Goal: Task Accomplishment & Management: Manage account settings

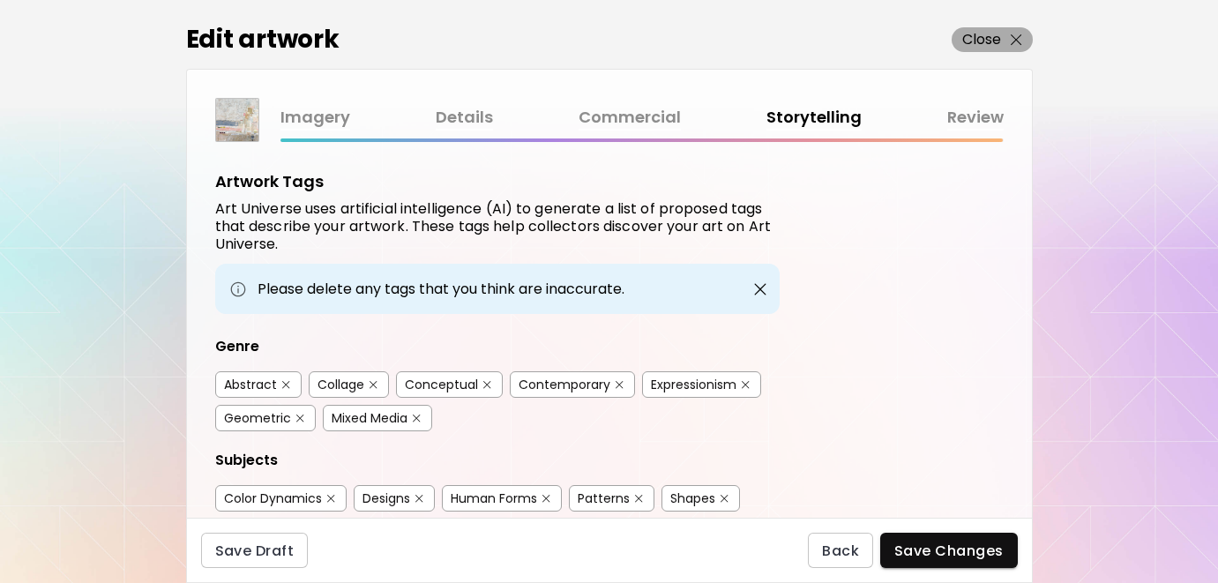
click at [960, 45] on button "Close" at bounding box center [992, 39] width 81 height 25
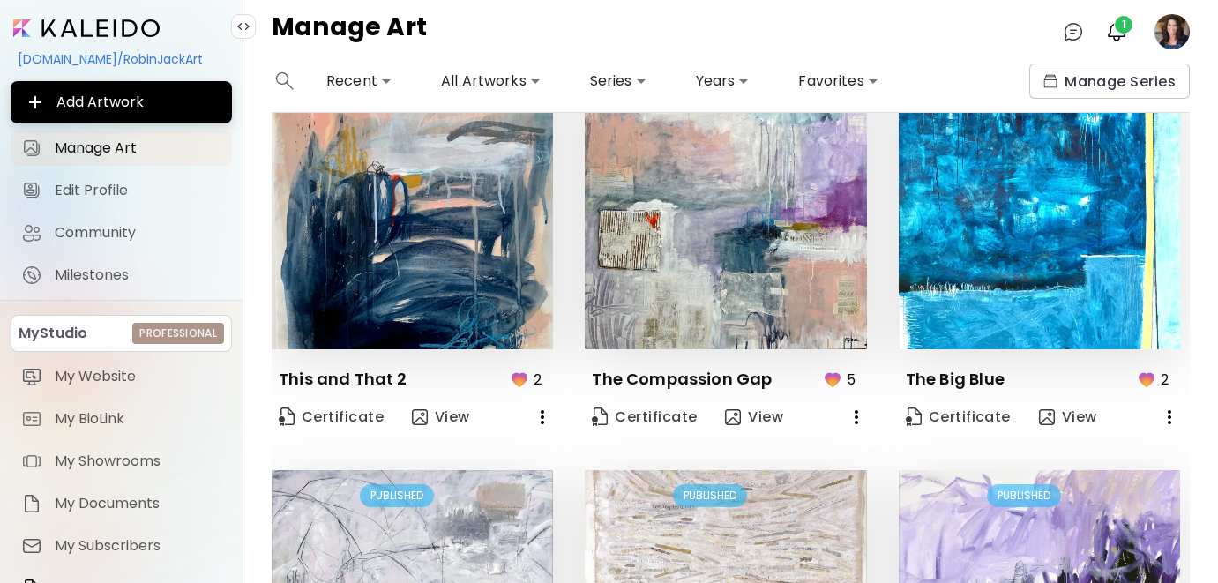
scroll to position [1211, 0]
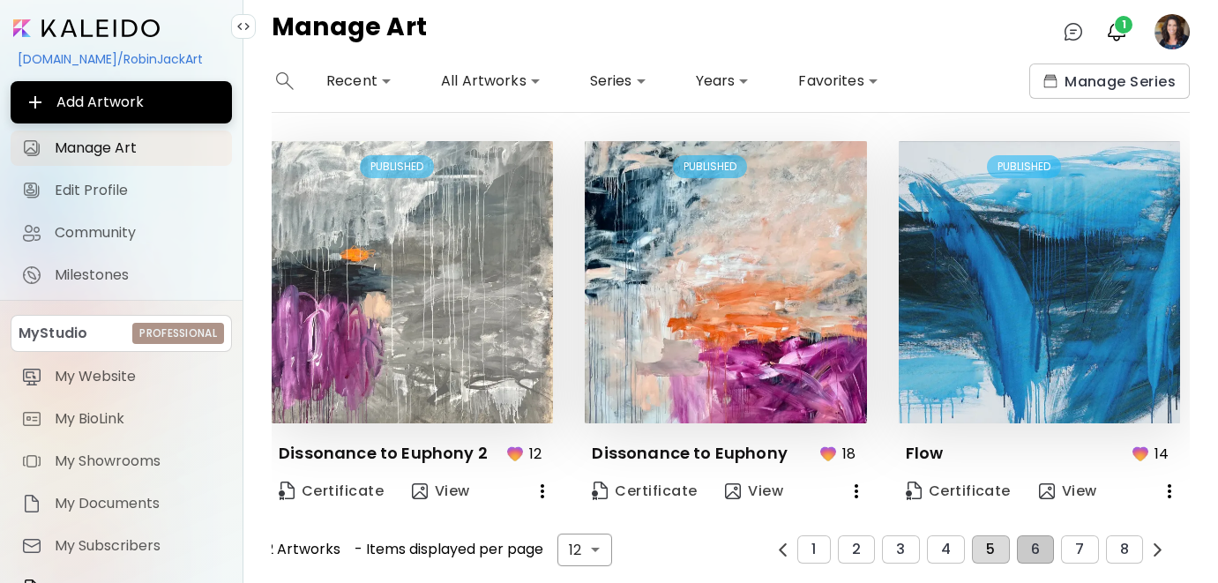
click at [983, 543] on button "5" at bounding box center [990, 549] width 37 height 28
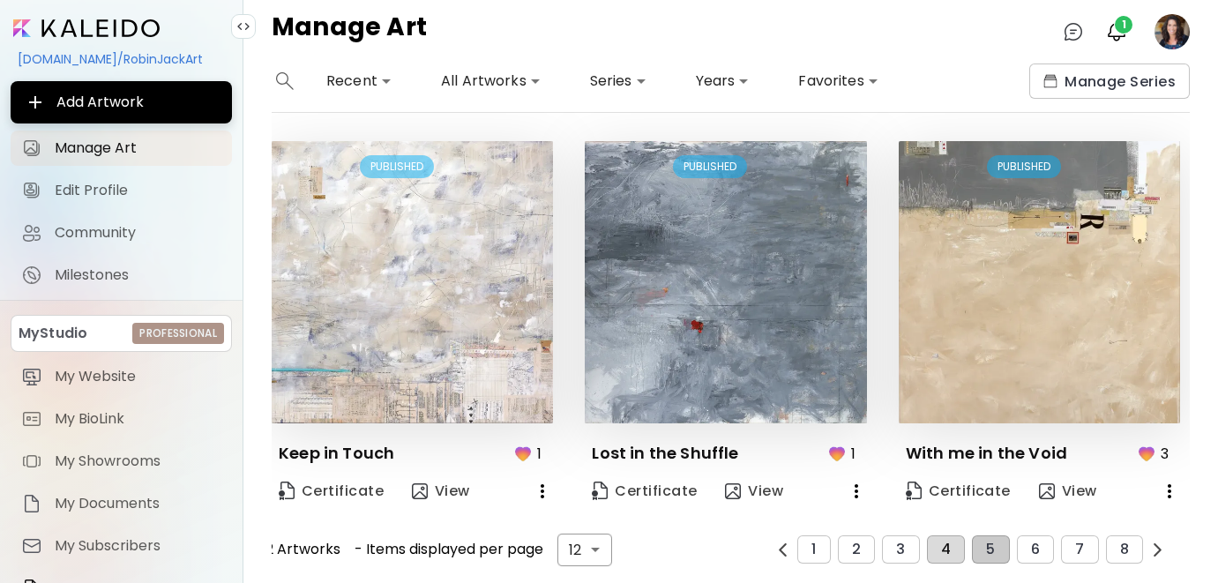
click at [944, 543] on span "4" at bounding box center [946, 550] width 10 height 16
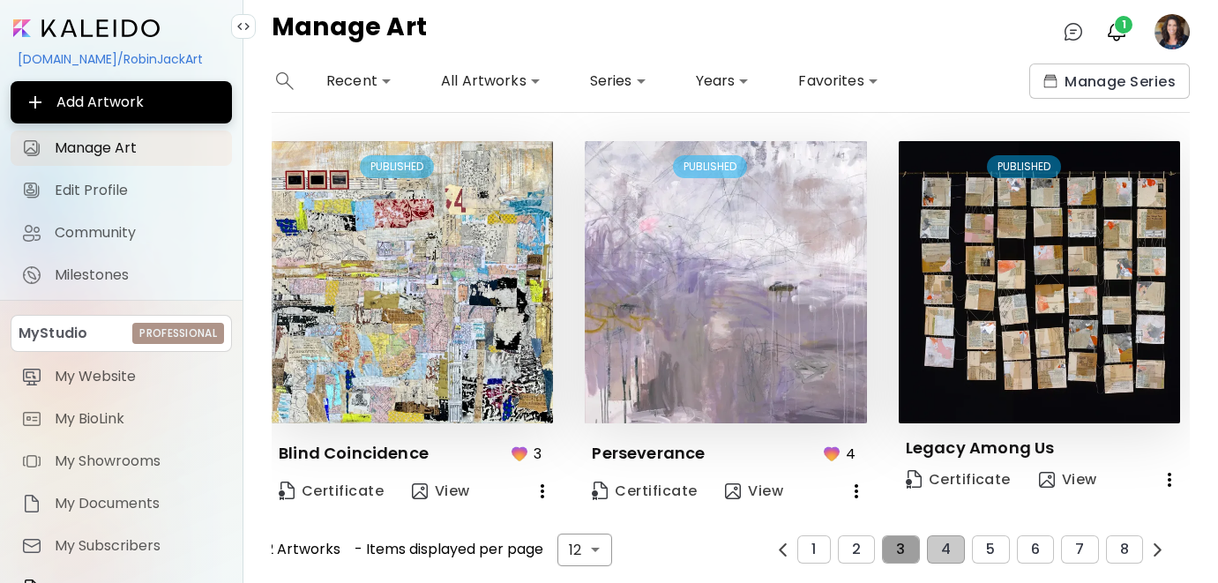
click at [894, 542] on button "3" at bounding box center [900, 549] width 37 height 28
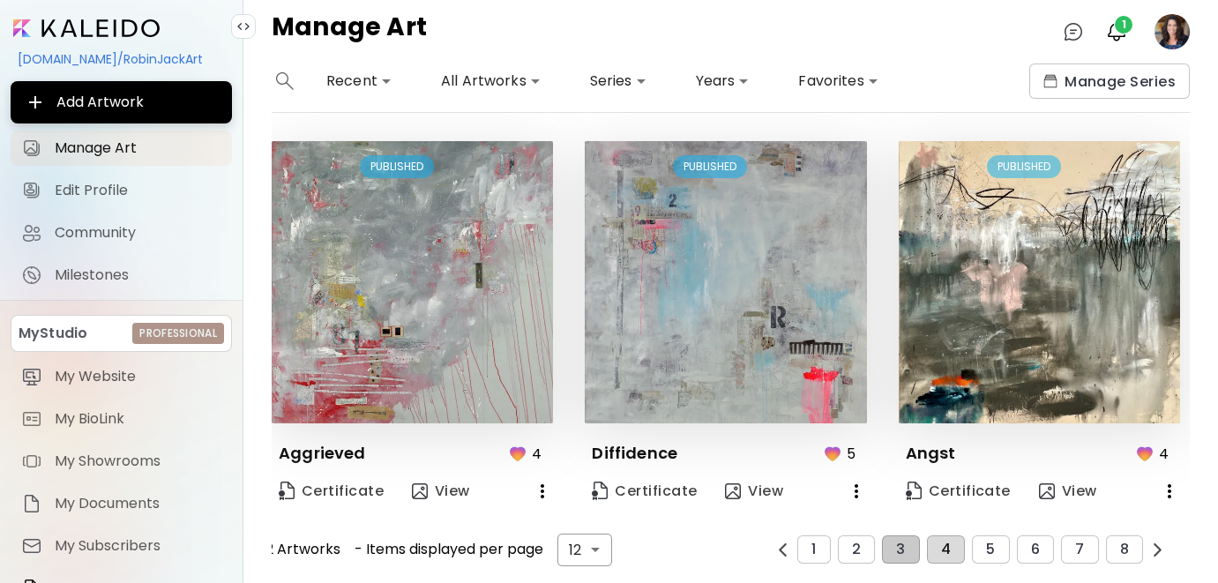
click at [950, 542] on span "4" at bounding box center [946, 550] width 10 height 16
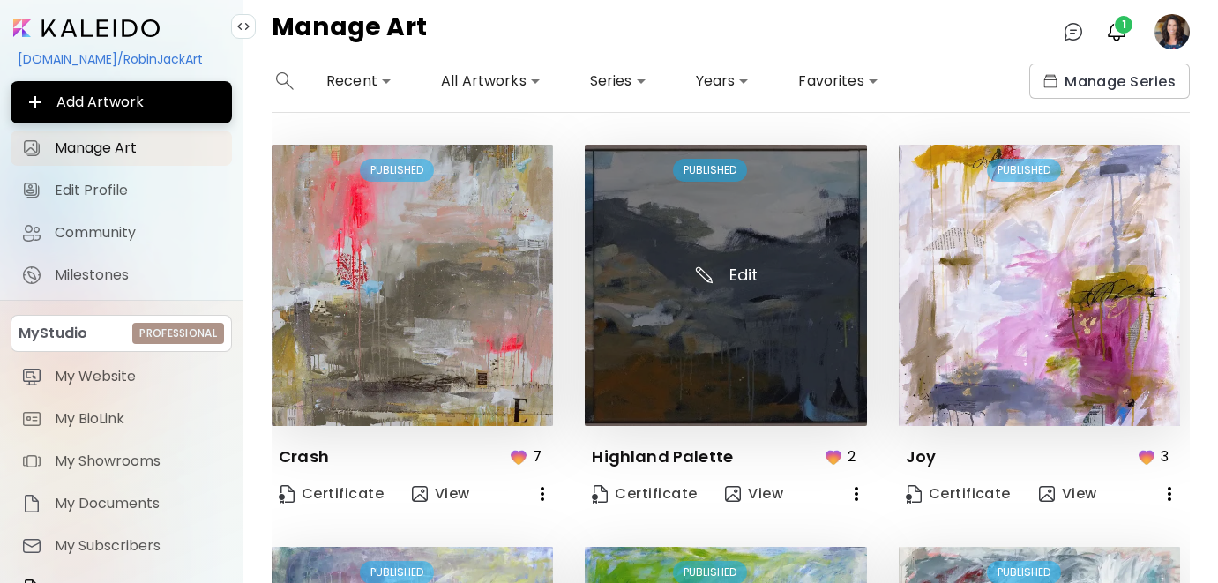
scroll to position [90, 0]
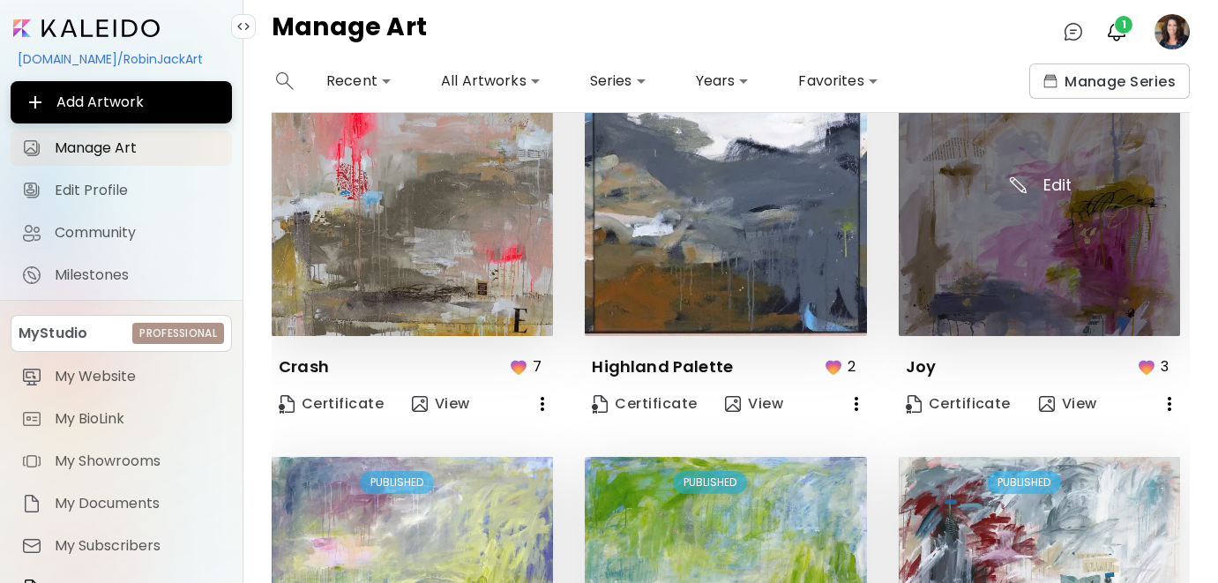
click at [969, 253] on img at bounding box center [1039, 195] width 281 height 281
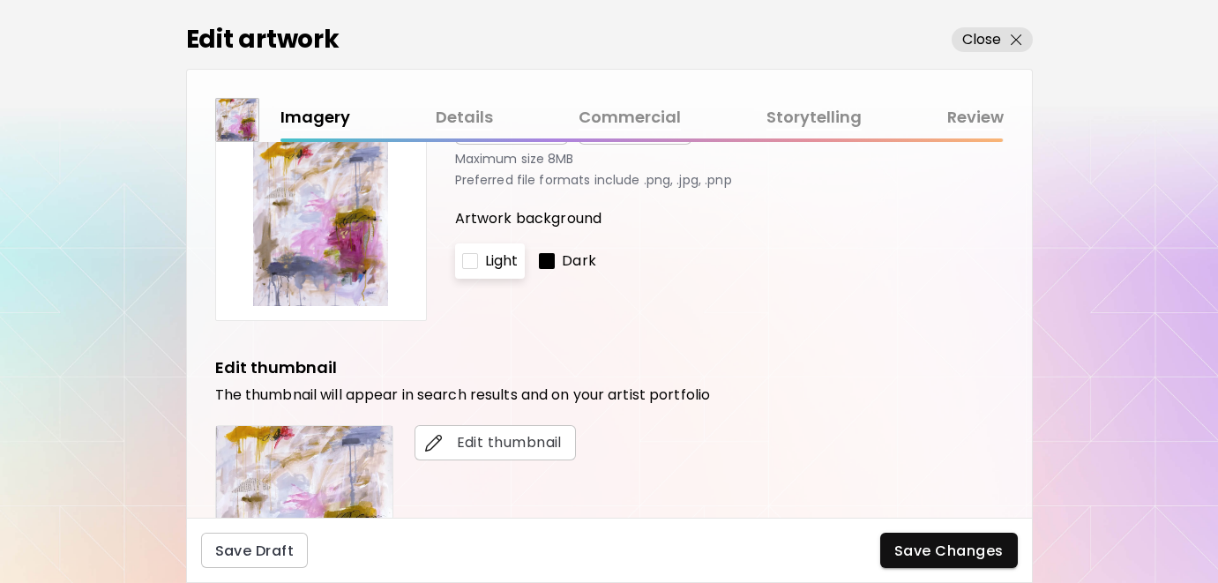
scroll to position [131, 0]
click at [602, 116] on link "Commercial" at bounding box center [630, 118] width 102 height 26
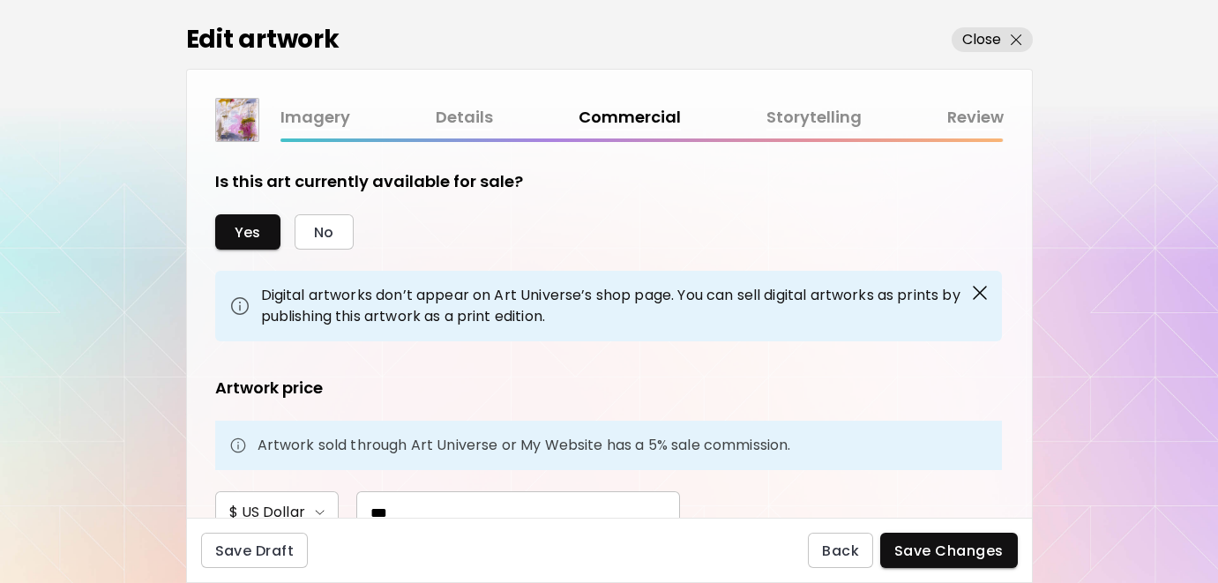
scroll to position [1, 0]
click at [477, 110] on link "Details" at bounding box center [464, 118] width 57 height 26
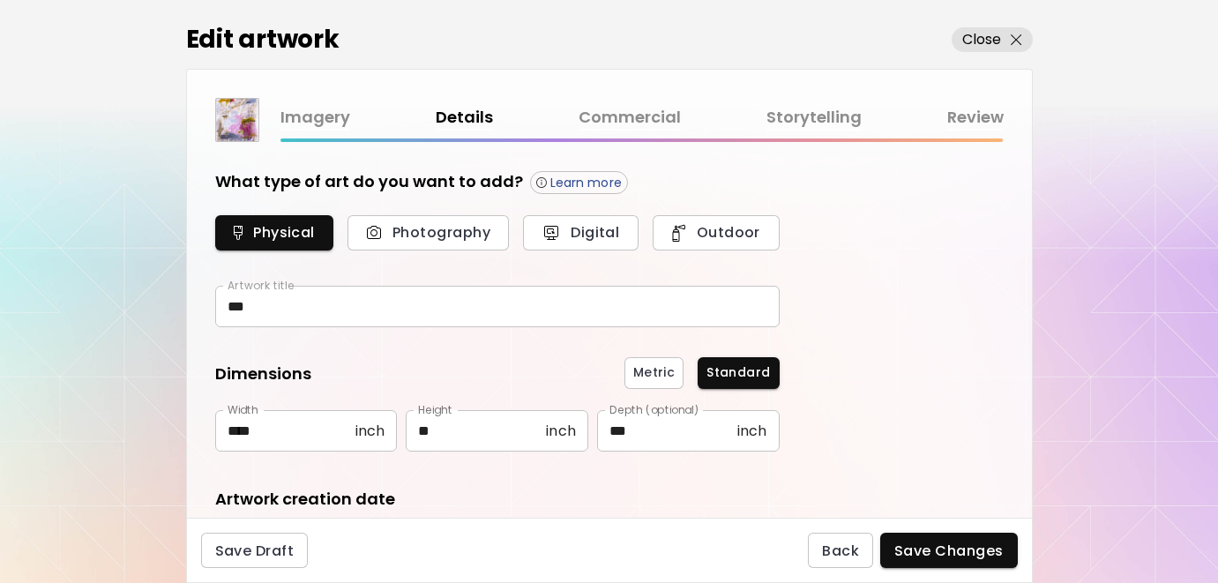
type input "**********"
click at [973, 36] on p "Close" at bounding box center [982, 39] width 40 height 21
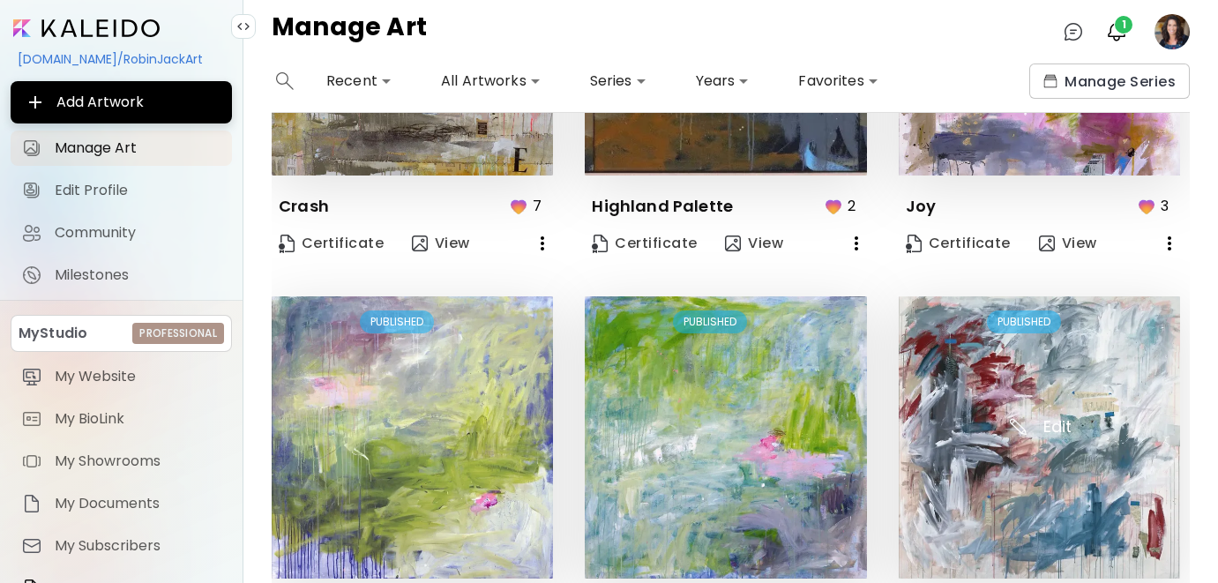
scroll to position [496, 0]
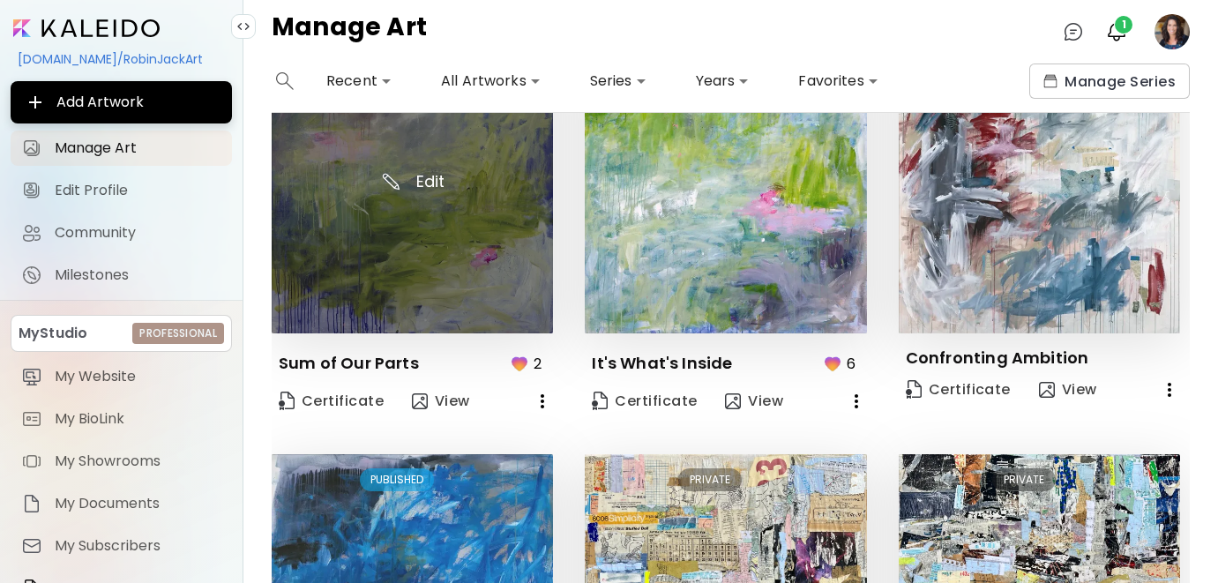
click at [417, 261] on img at bounding box center [412, 191] width 281 height 281
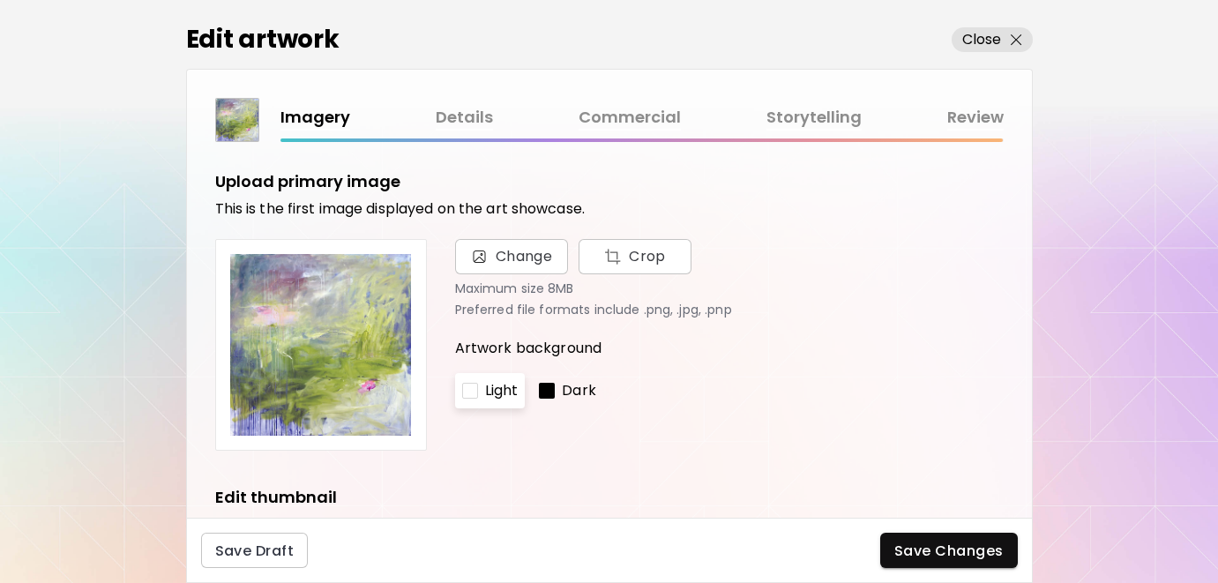
click at [616, 121] on link "Commercial" at bounding box center [630, 118] width 102 height 26
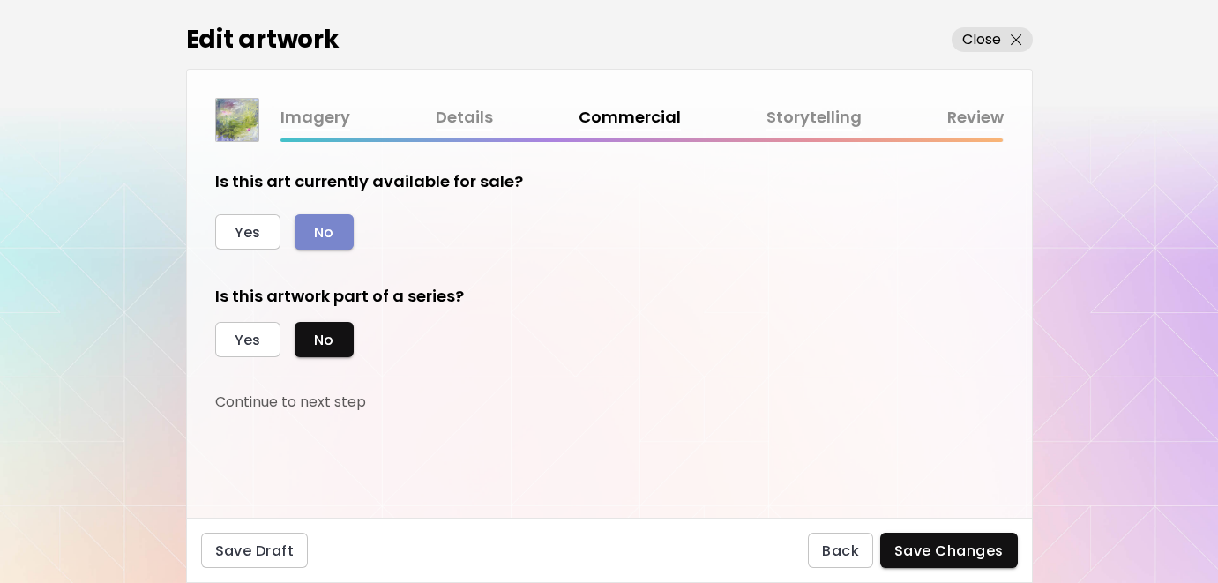
click at [325, 237] on span "No" at bounding box center [324, 232] width 20 height 19
